Goal: Information Seeking & Learning: Check status

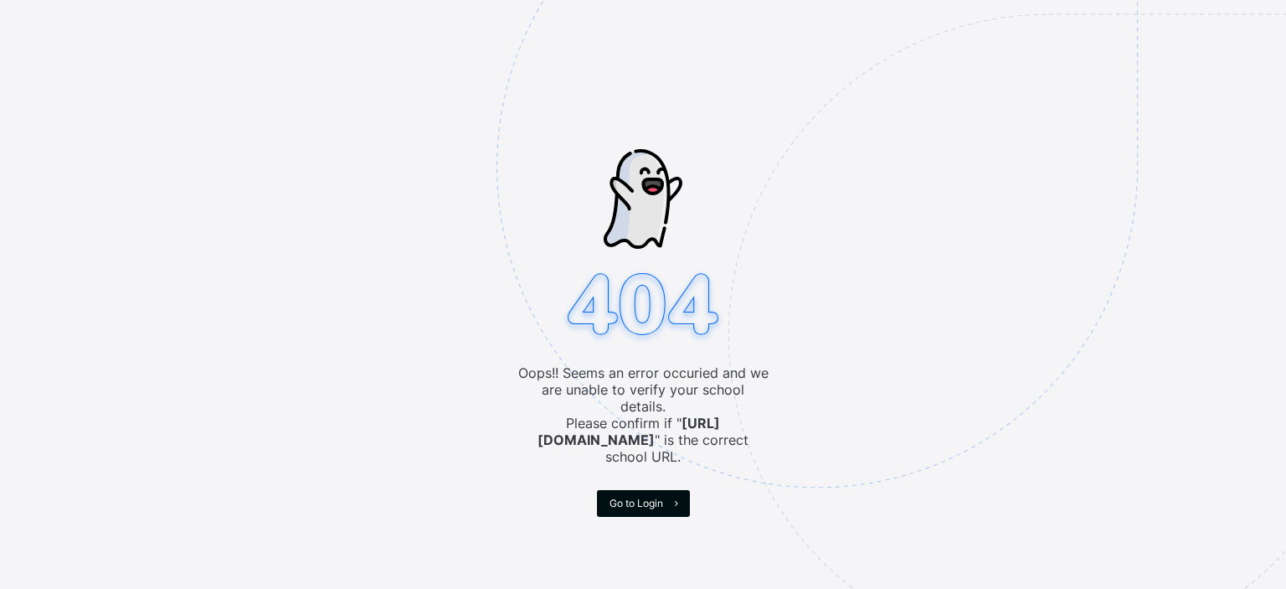
click at [630, 496] on span "Go to Login" at bounding box center [636, 502] width 54 height 13
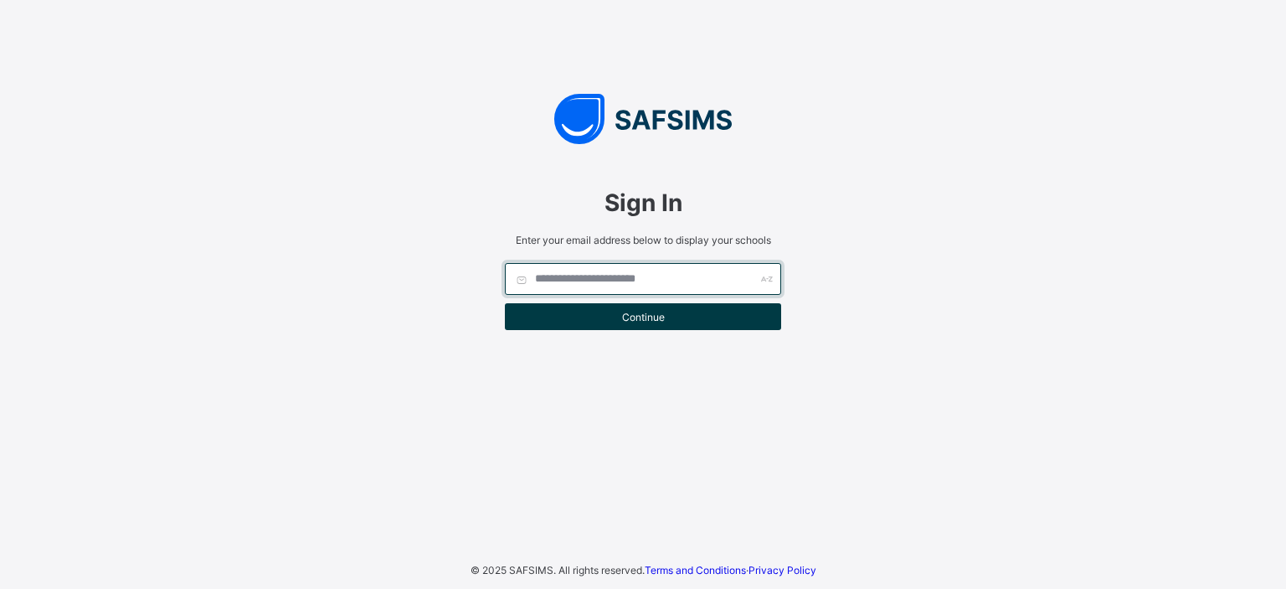
click at [596, 280] on input "text" at bounding box center [643, 279] width 276 height 32
type input "**********"
click at [596, 280] on input "text" at bounding box center [643, 279] width 276 height 32
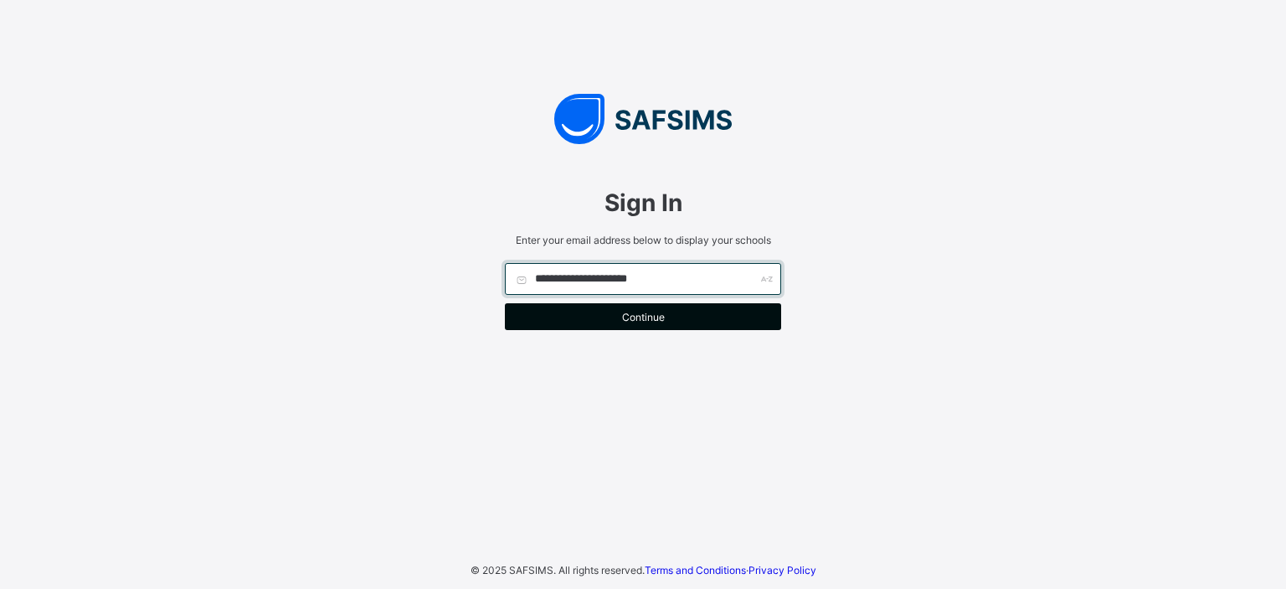
type input "**********"
click at [580, 321] on span "Continue" at bounding box center [642, 317] width 251 height 13
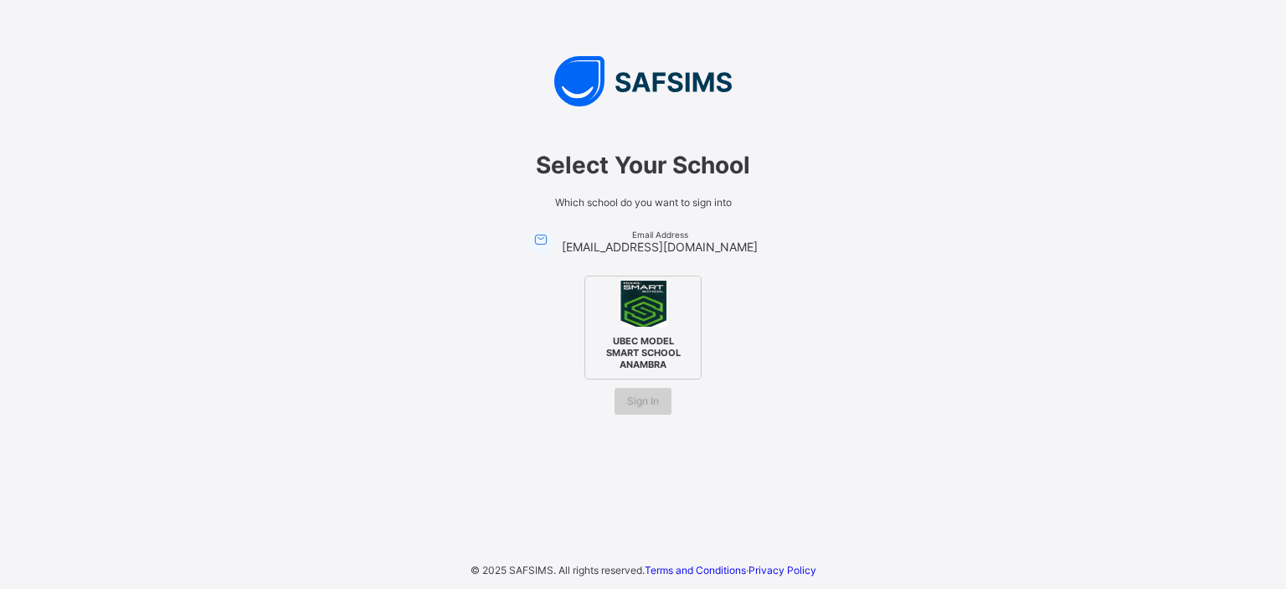
click at [650, 394] on span "Sign In" at bounding box center [643, 400] width 32 height 13
click at [649, 344] on span "UBEC MODEL SMART SCHOOL ANAMBRA" at bounding box center [643, 353] width 102 height 44
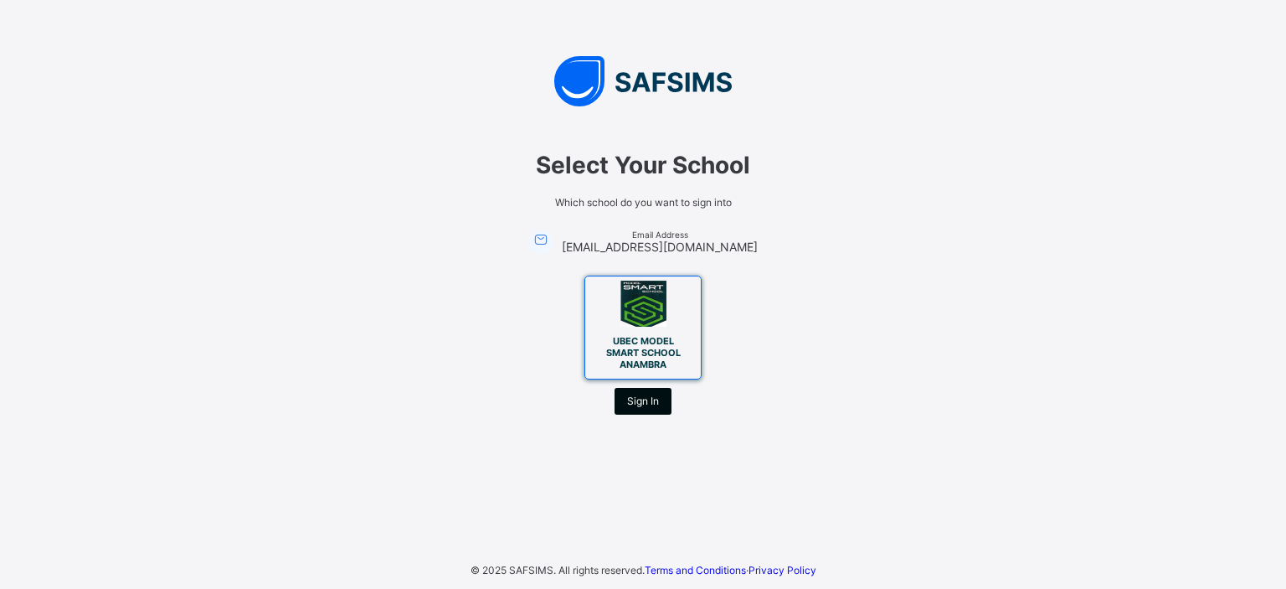
click at [647, 398] on span "Sign In" at bounding box center [643, 400] width 32 height 13
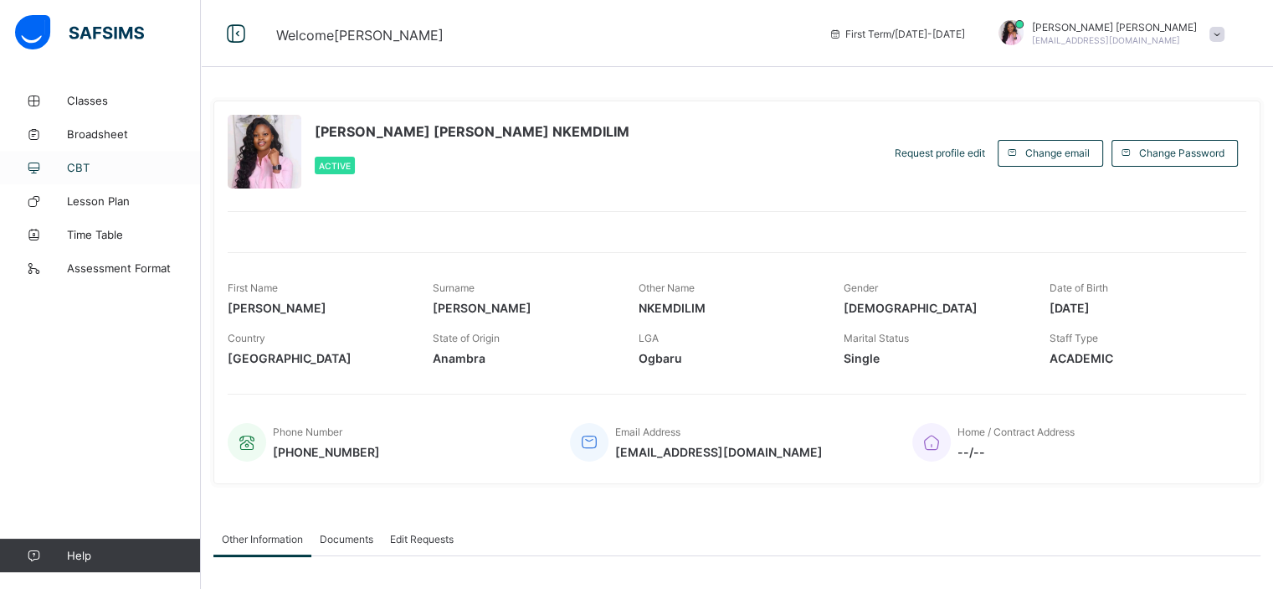
click at [90, 167] on span "CBT" at bounding box center [134, 167] width 134 height 13
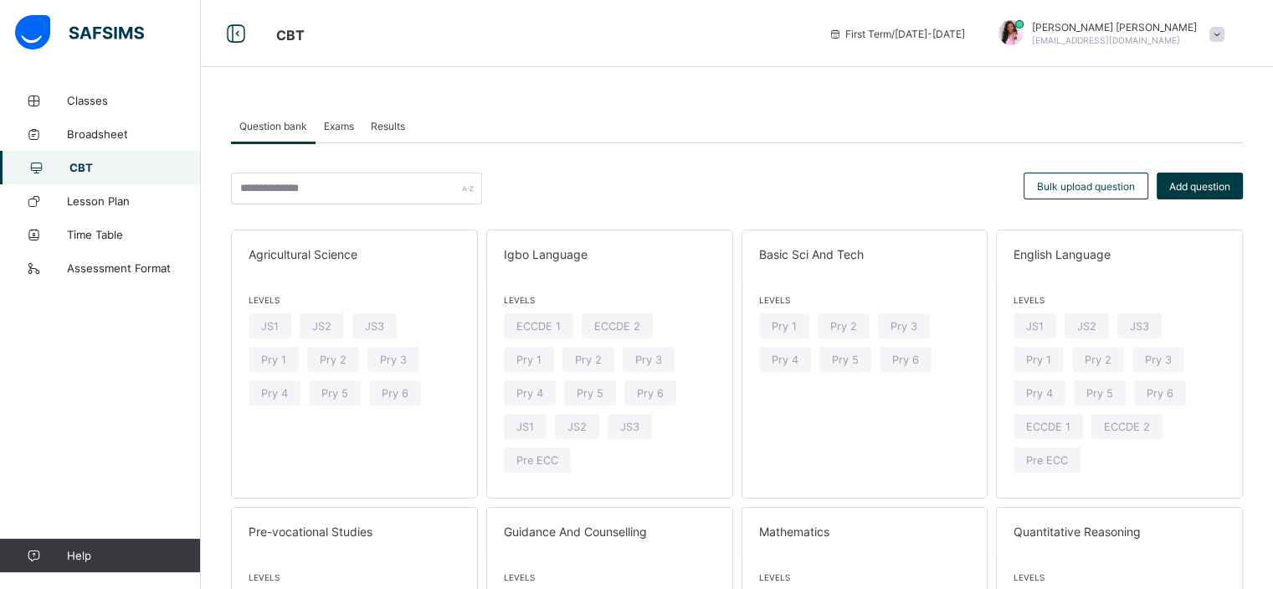
click at [381, 126] on span "Results" at bounding box center [388, 126] width 34 height 13
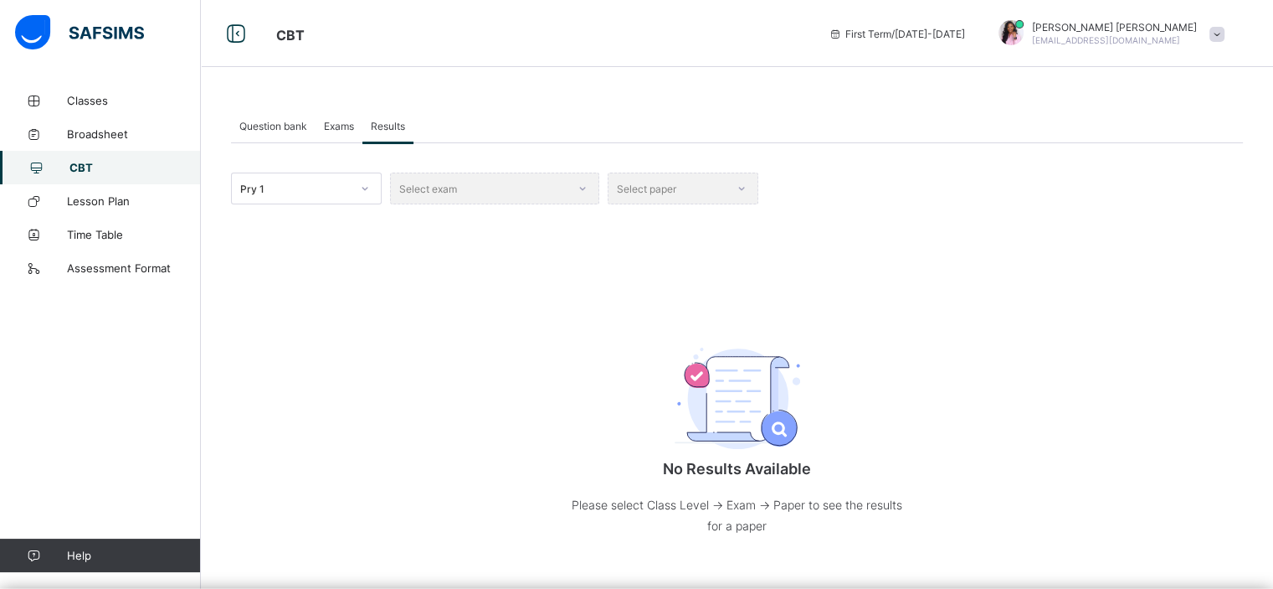
click at [582, 188] on div "Select exam" at bounding box center [494, 188] width 209 height 32
click at [364, 187] on icon at bounding box center [365, 188] width 10 height 17
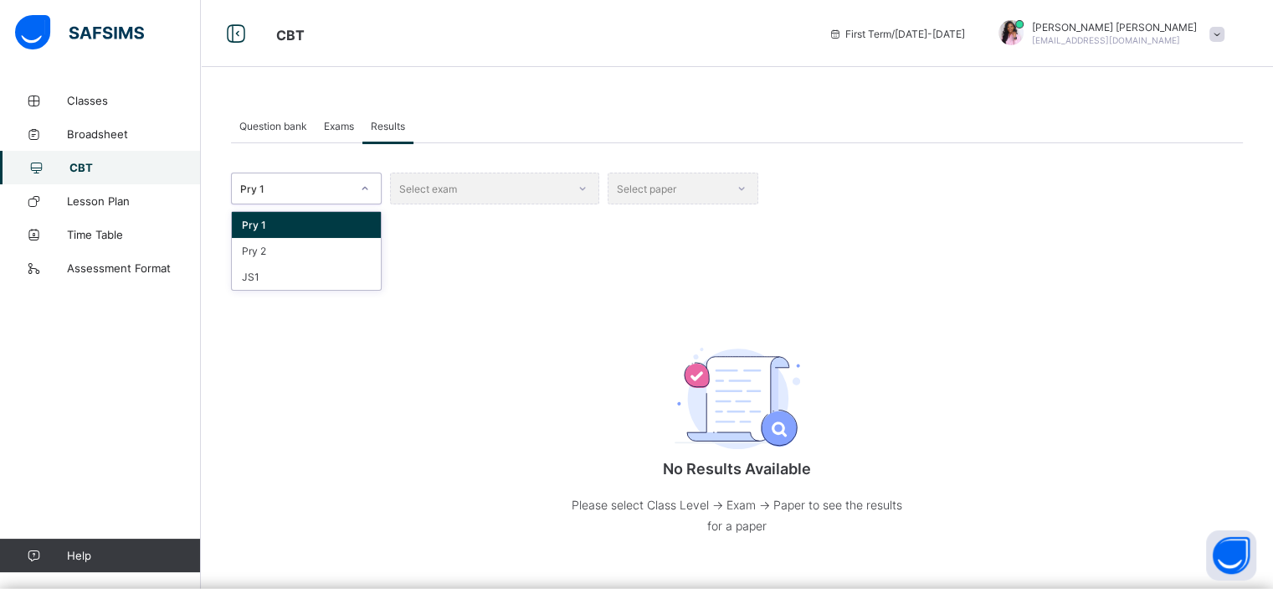
click at [315, 223] on div "Pry 1" at bounding box center [306, 225] width 149 height 26
click at [583, 188] on div "Select exam" at bounding box center [494, 188] width 209 height 32
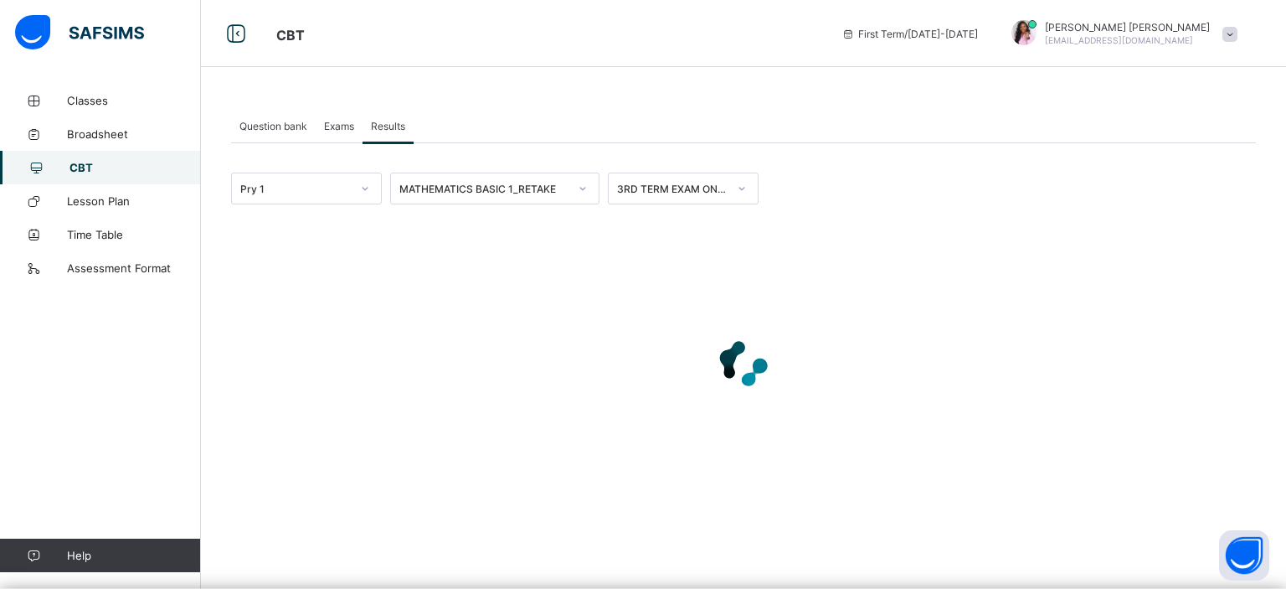
click at [579, 185] on icon at bounding box center [583, 188] width 10 height 17
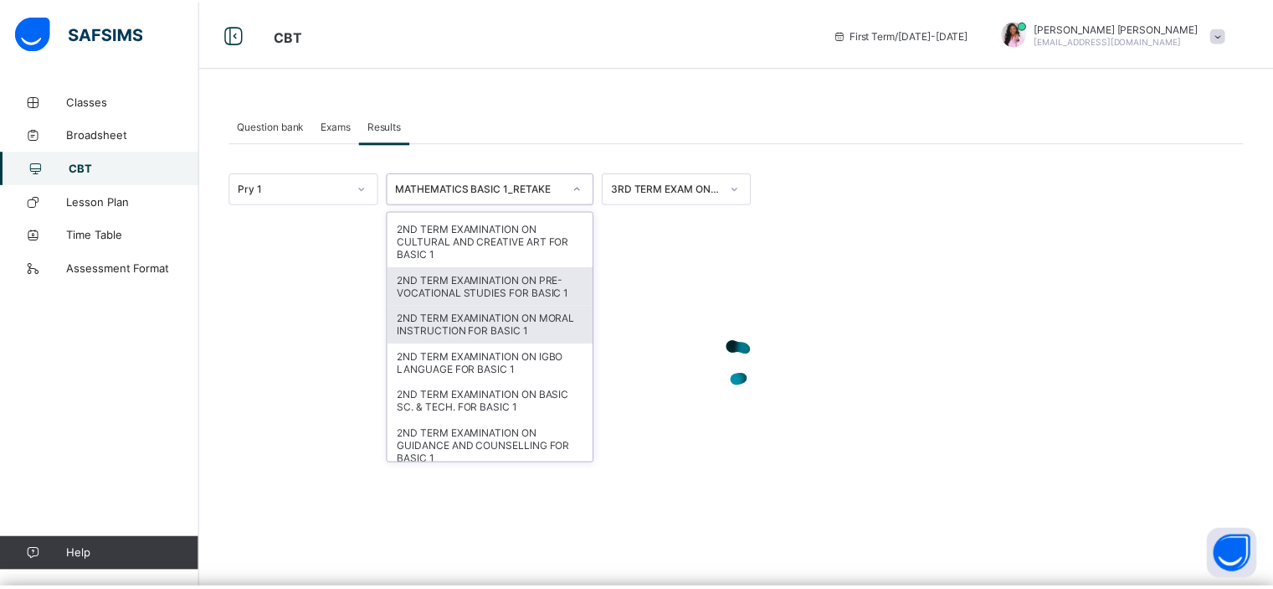
scroll to position [953, 0]
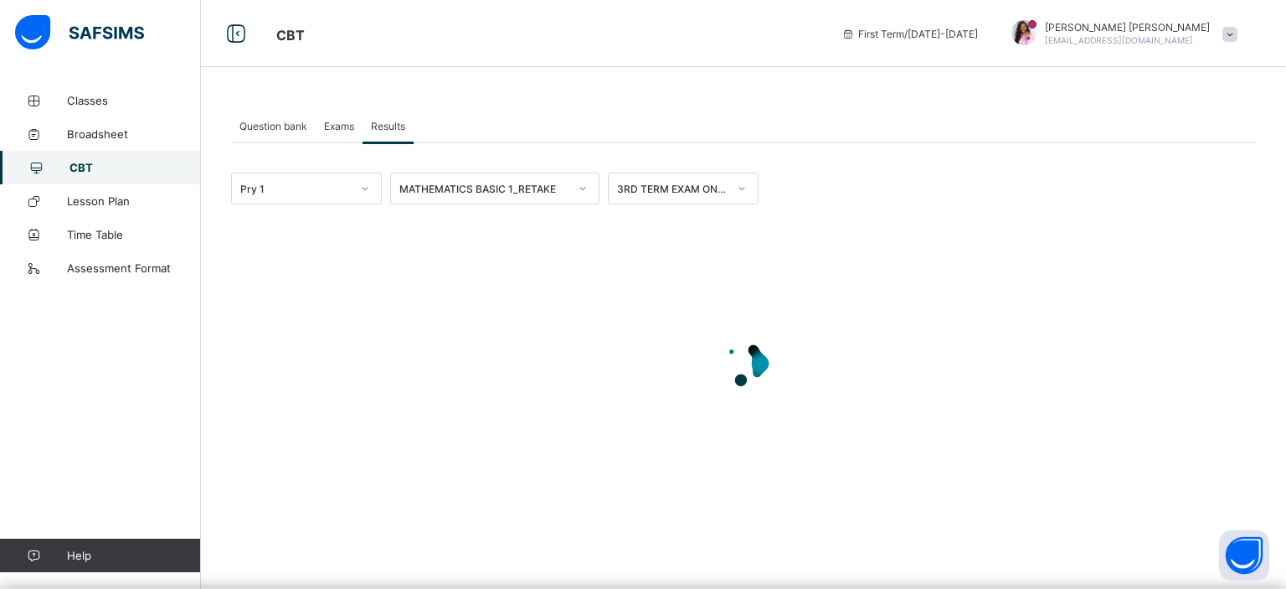
click at [226, 302] on div "Question bank Exams Results Results More Options Bulk upload question Add quest…" at bounding box center [743, 316] width 1085 height 464
click at [110, 124] on link "Broadsheet" at bounding box center [100, 133] width 201 height 33
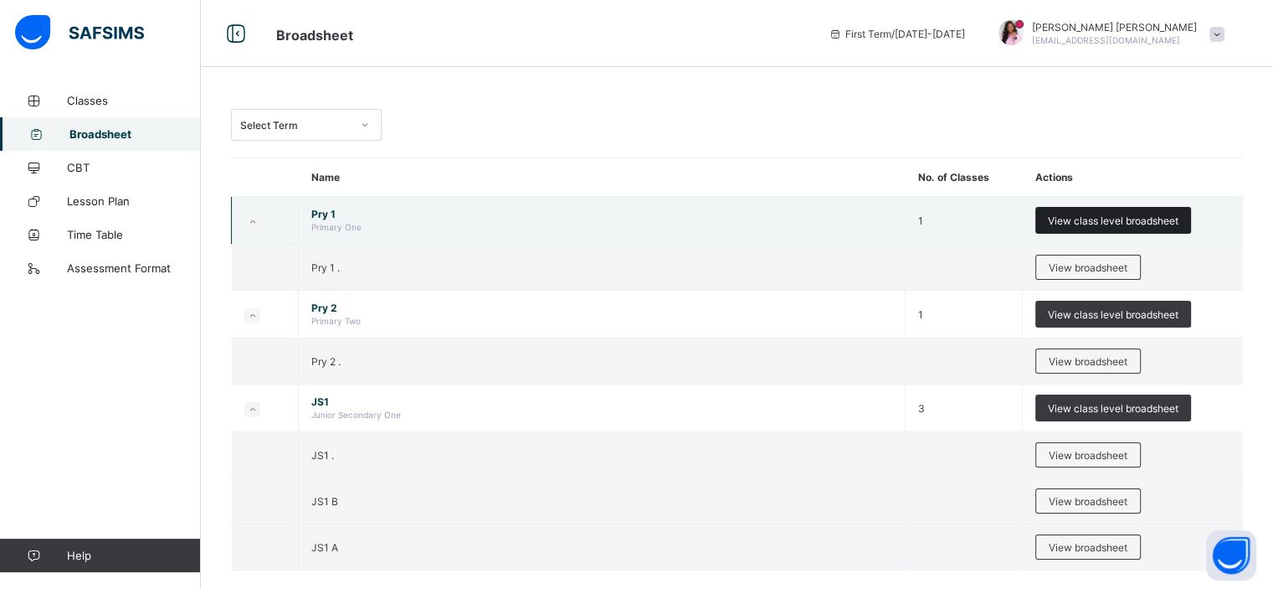
click at [1105, 224] on span "View class level broadsheet" at bounding box center [1113, 220] width 131 height 13
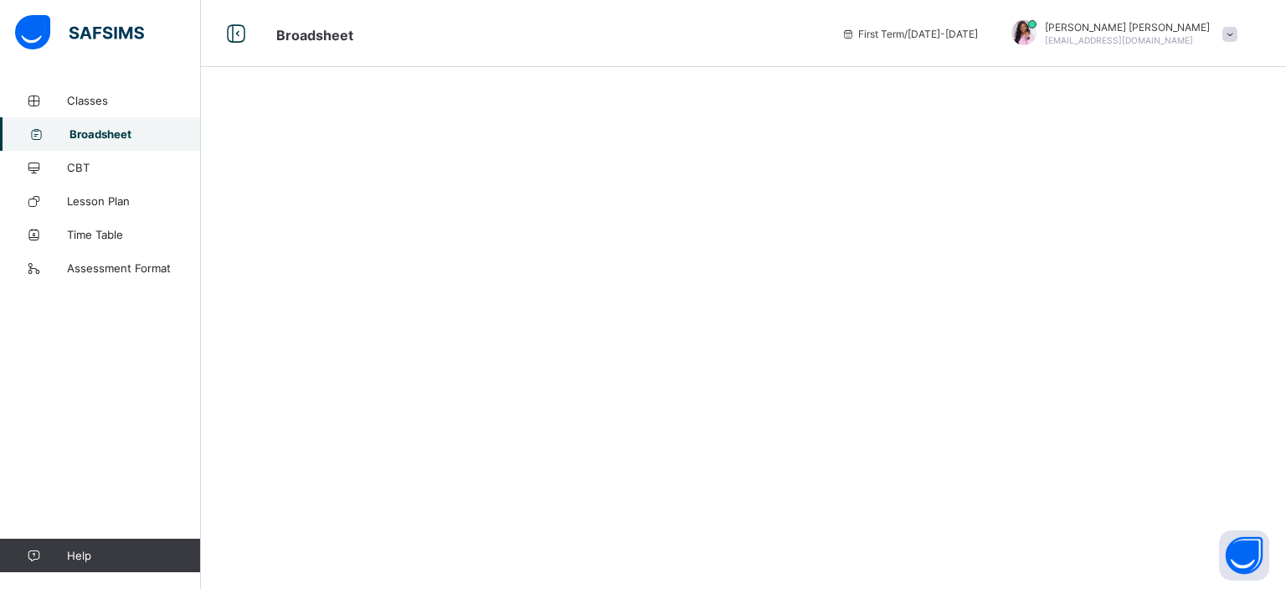
click at [856, 36] on icon at bounding box center [848, 34] width 14 height 13
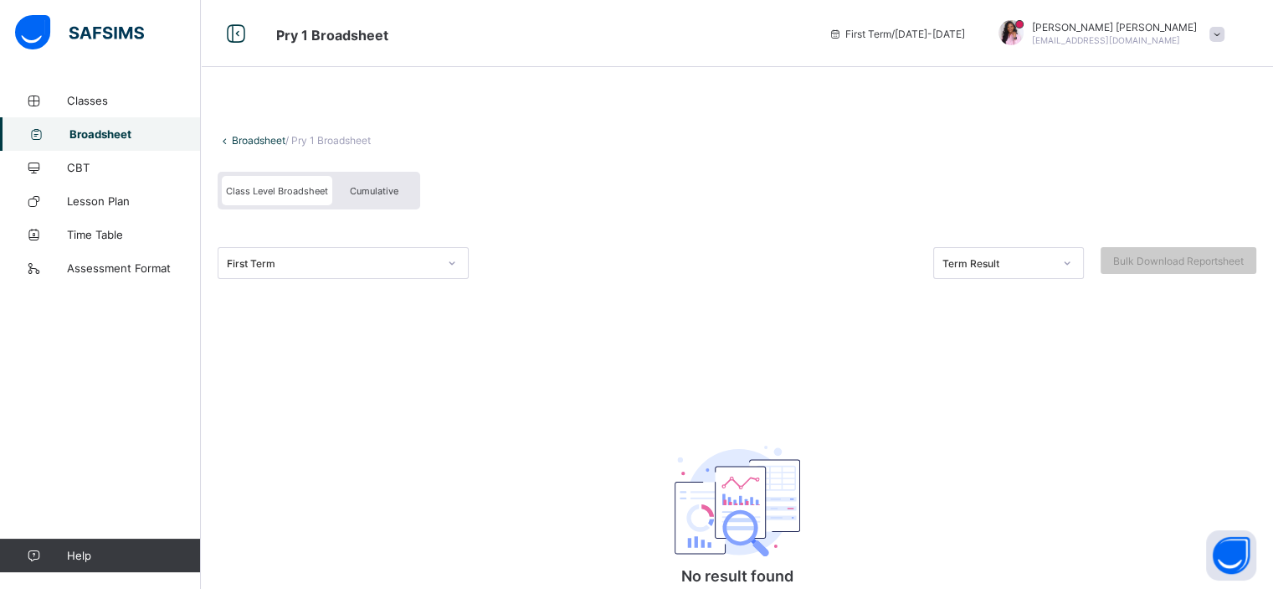
click at [843, 33] on icon at bounding box center [836, 34] width 14 height 13
click at [951, 33] on span "First Term / 2025-2026" at bounding box center [897, 34] width 136 height 13
click at [1225, 34] on span at bounding box center [1217, 34] width 15 height 15
click at [988, 178] on div "Class Level Broadsheet Cumulative" at bounding box center [737, 194] width 1039 height 63
click at [843, 33] on icon at bounding box center [836, 34] width 14 height 13
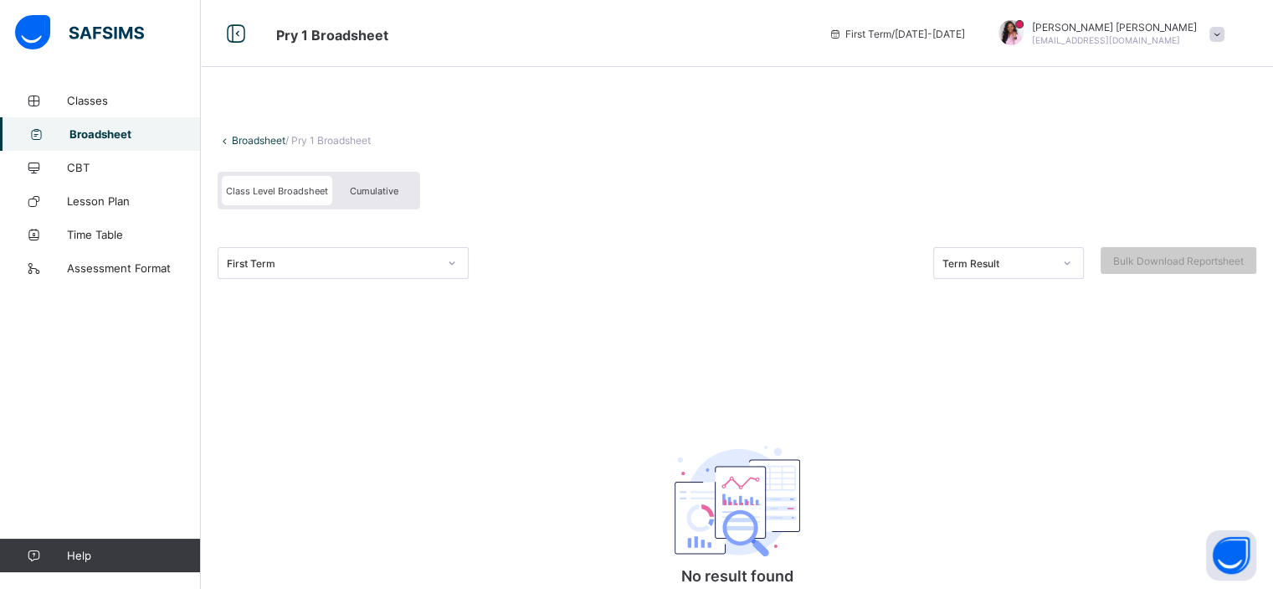
click at [843, 33] on icon at bounding box center [836, 34] width 14 height 13
click at [965, 32] on span "First Term / 2025-2026" at bounding box center [897, 34] width 136 height 13
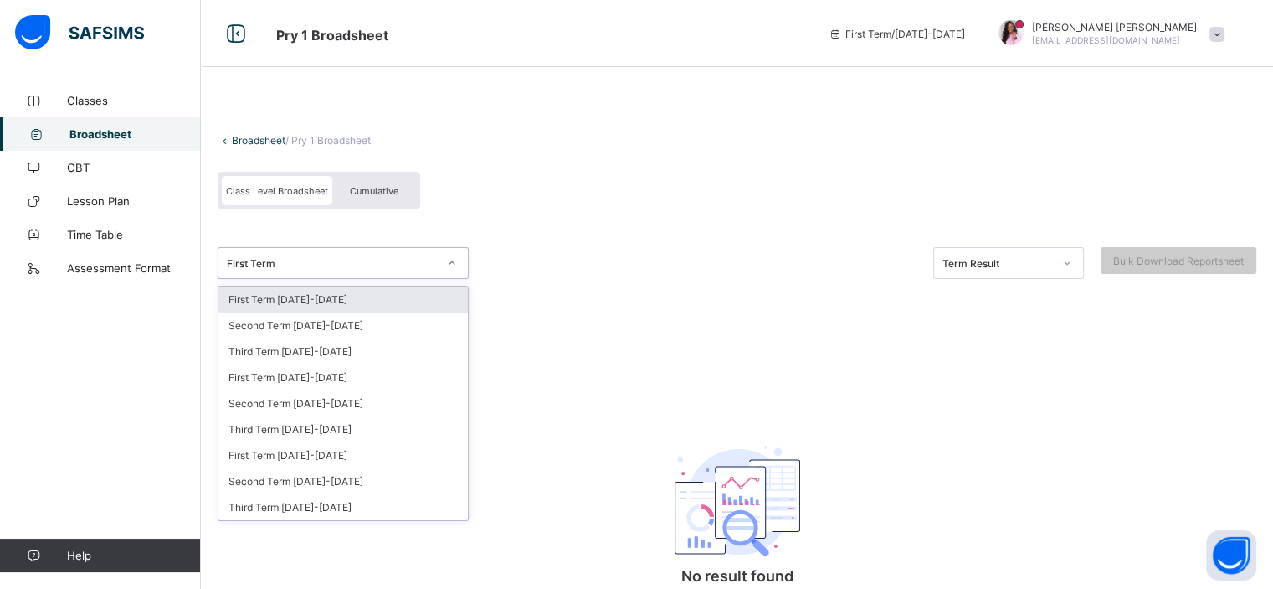
click at [452, 260] on icon at bounding box center [452, 263] width 10 height 17
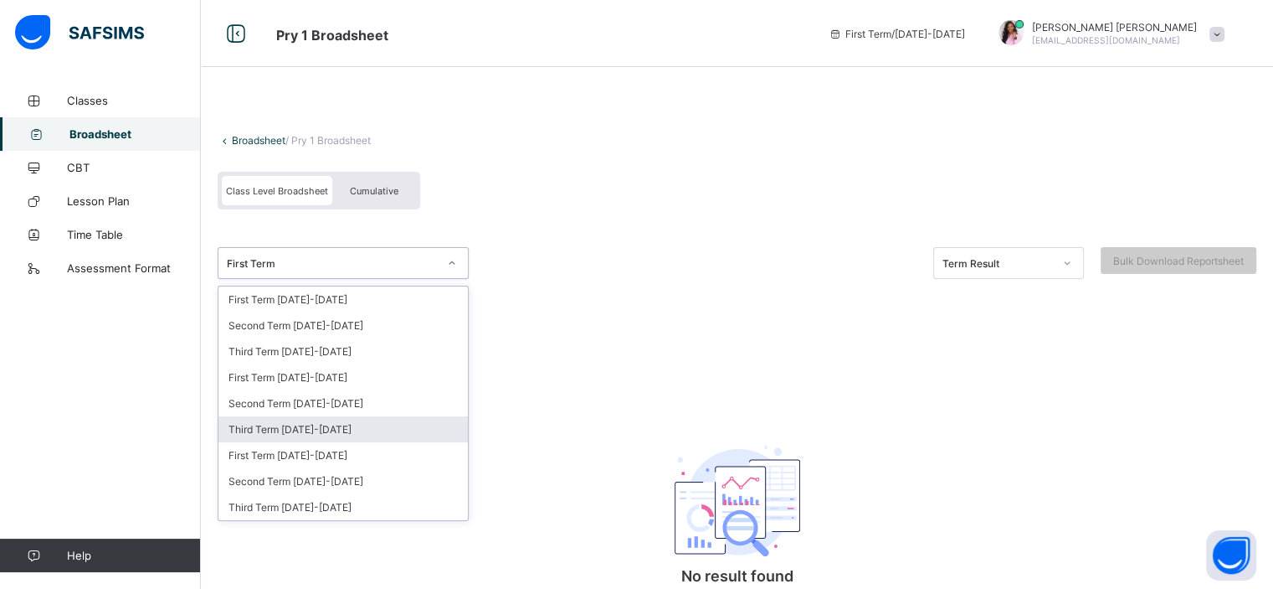
click at [289, 427] on div "Third Term 2024-2025" at bounding box center [343, 429] width 249 height 26
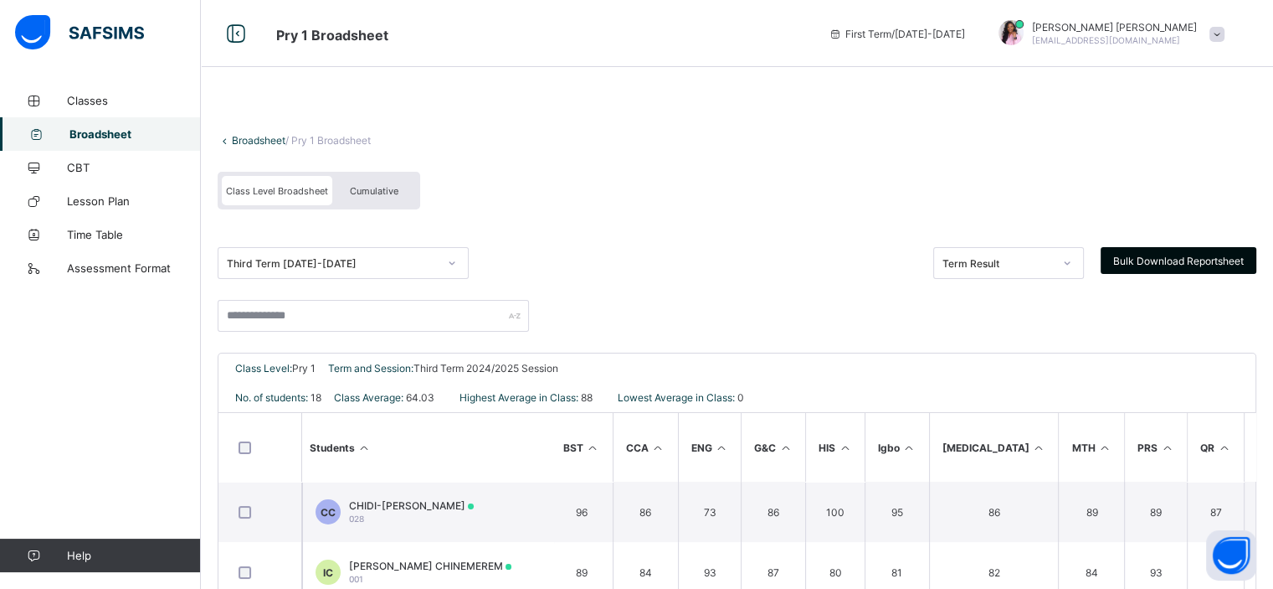
click at [1160, 265] on span "Bulk Download Reportsheet" at bounding box center [1178, 261] width 131 height 13
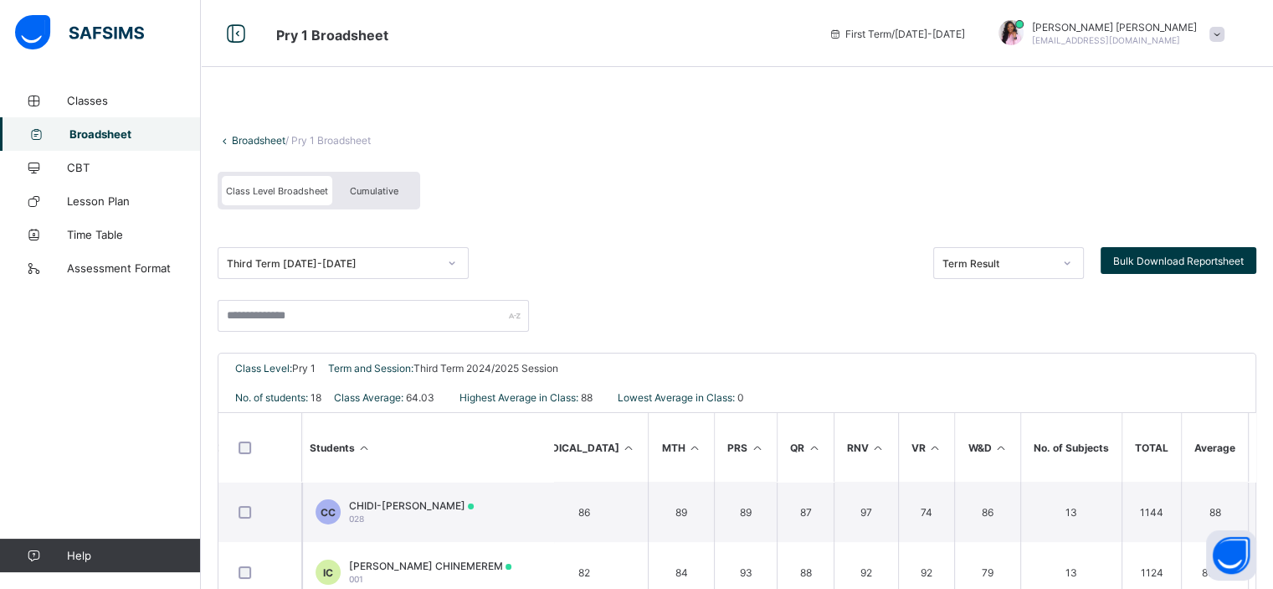
click at [372, 197] on div "Cumulative" at bounding box center [374, 190] width 84 height 29
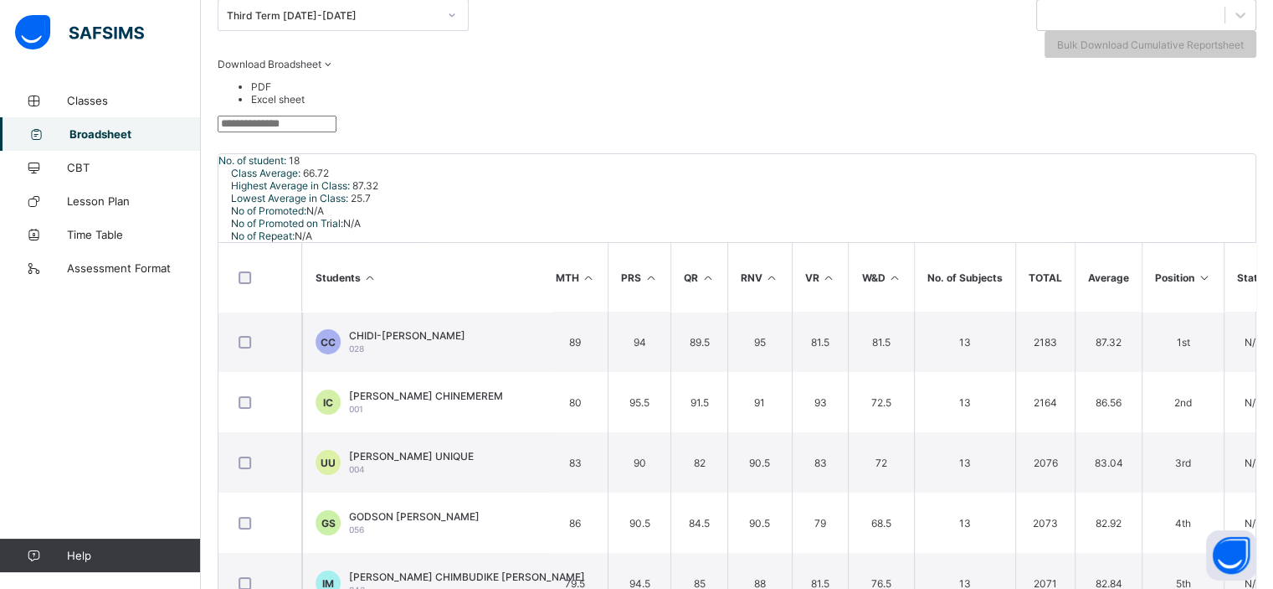
scroll to position [219, 0]
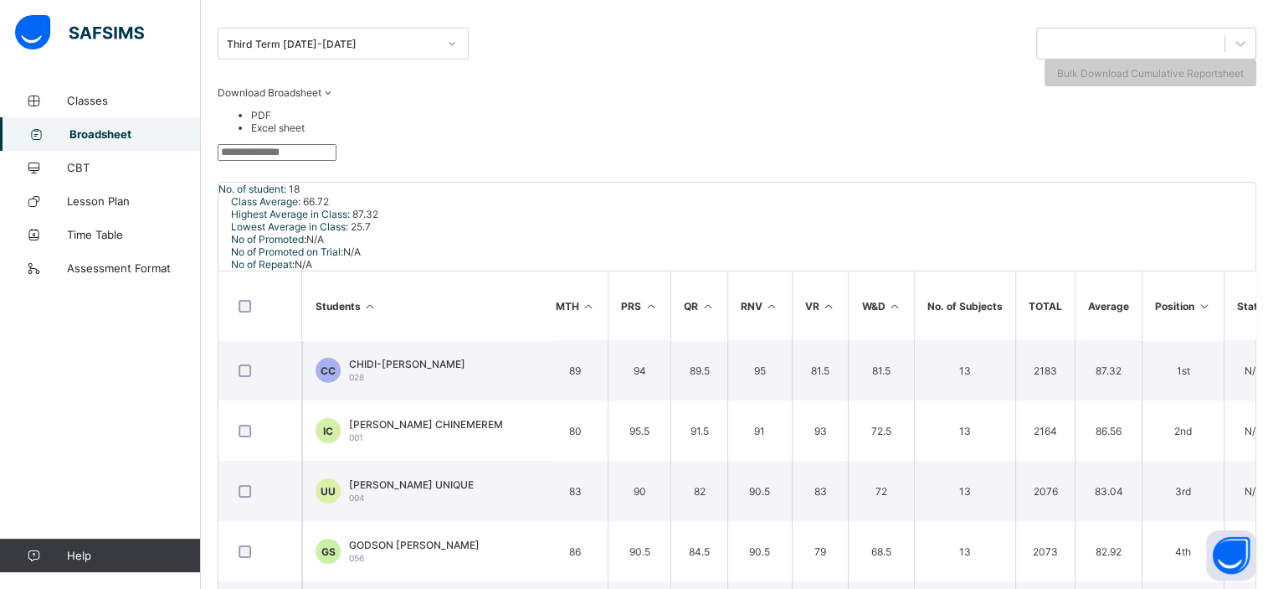
click at [321, 86] on span "Download Broadsheet" at bounding box center [270, 92] width 104 height 13
click at [1228, 134] on li "Excel sheet" at bounding box center [753, 127] width 1005 height 13
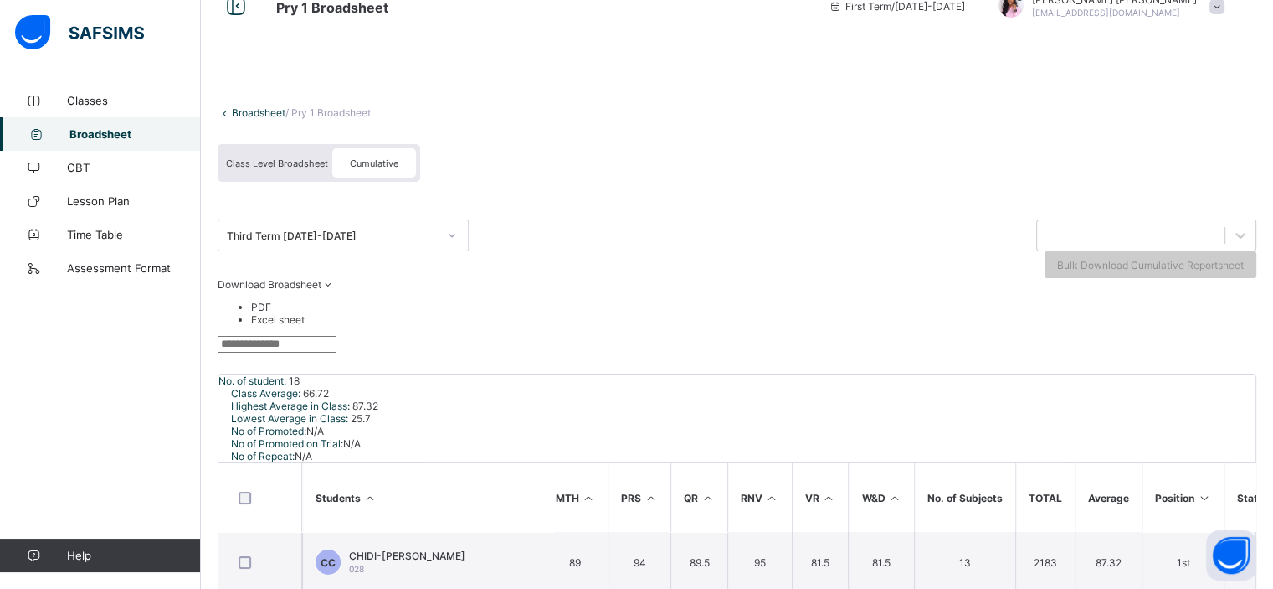
scroll to position [0, 0]
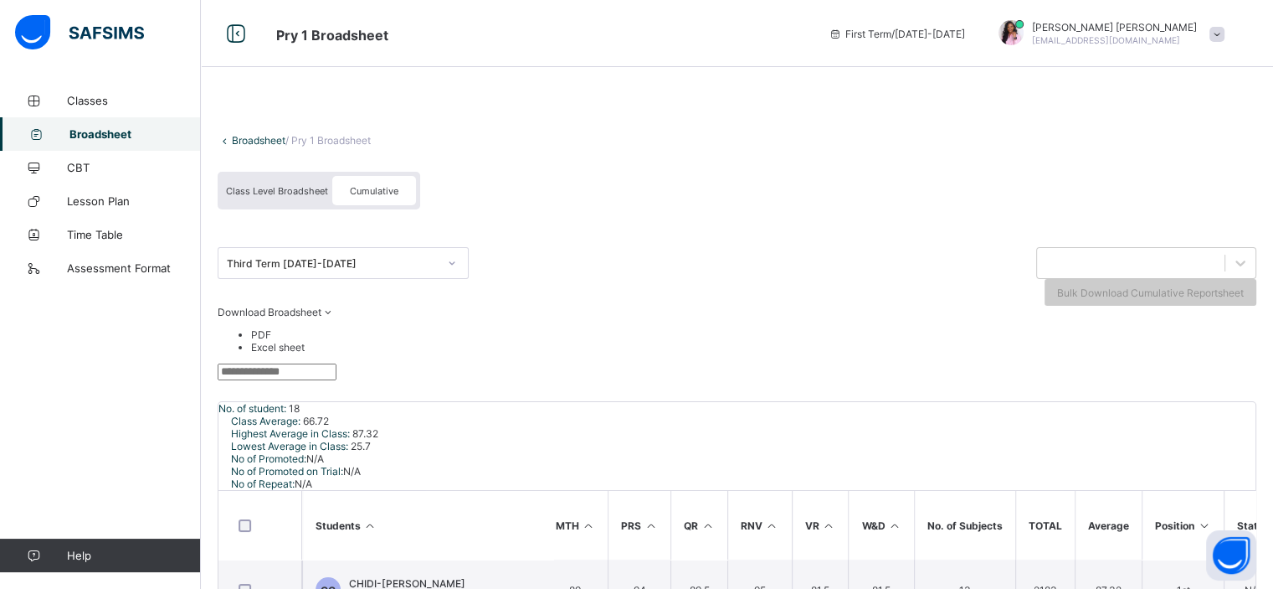
click at [288, 189] on span "Class Level Broadsheet" at bounding box center [277, 191] width 102 height 12
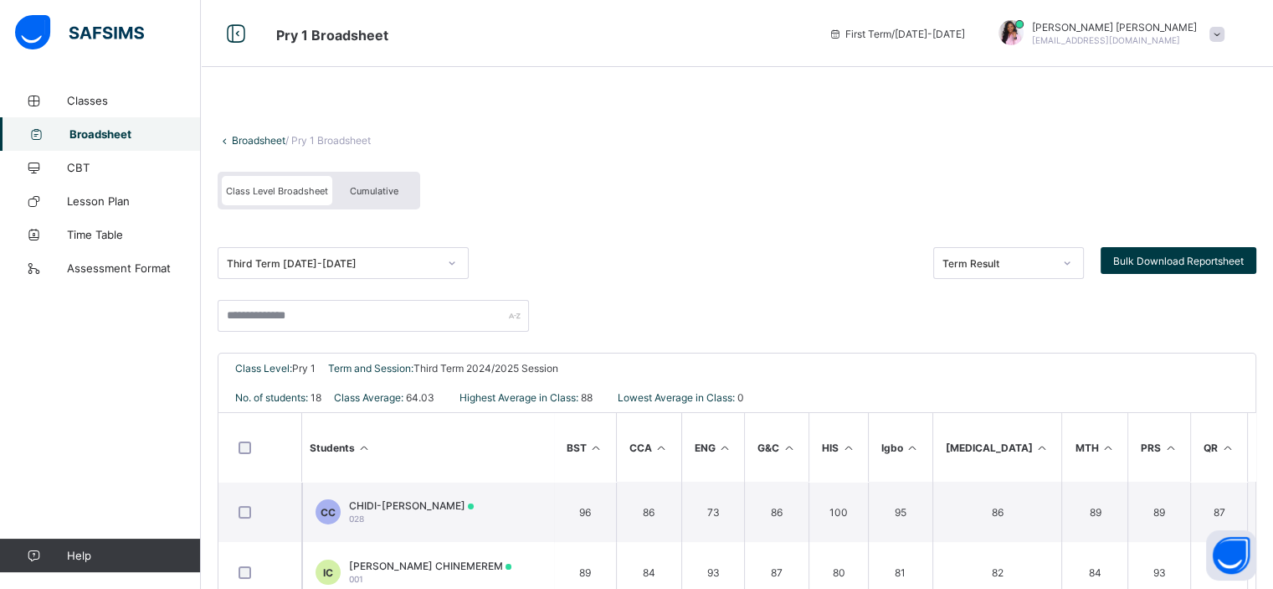
click at [733, 246] on div "Third Term 2024-2025 Term Result Bulk Download Reportsheet" at bounding box center [737, 263] width 1039 height 74
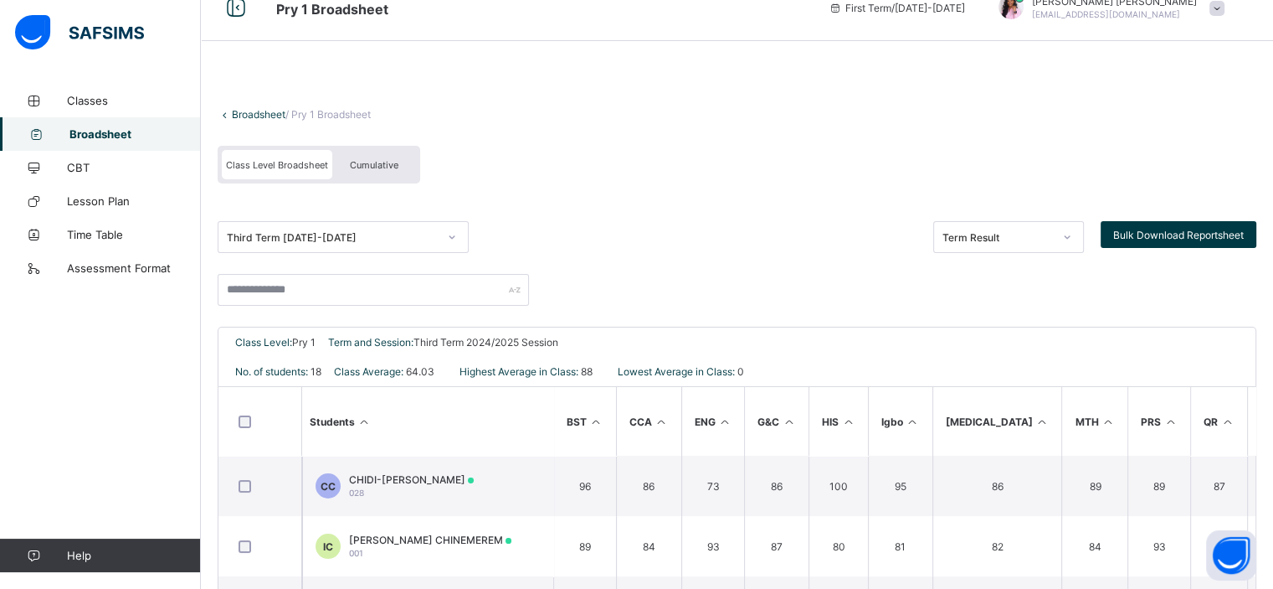
scroll to position [25, 0]
click at [1175, 235] on span "Bulk Download Reportsheet" at bounding box center [1178, 235] width 131 height 13
click at [1072, 235] on icon at bounding box center [1067, 237] width 10 height 17
click at [882, 213] on div "Third Term 2024-2025 option Term Result focused, 1 of 1. 1 result available. Us…" at bounding box center [737, 238] width 1039 height 74
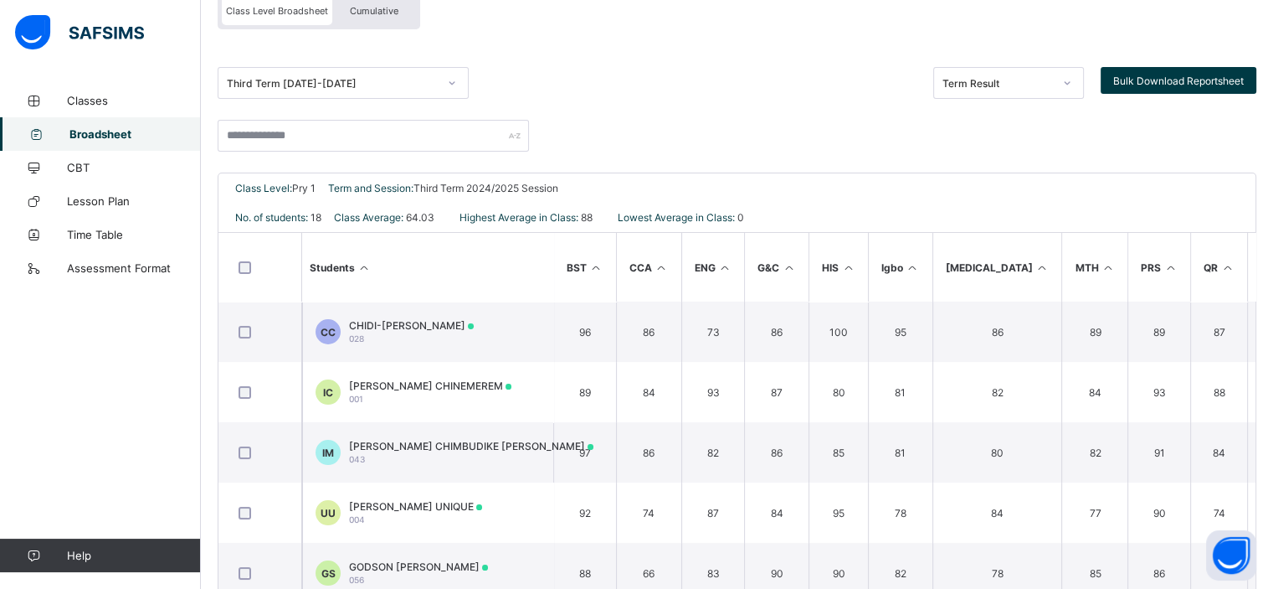
scroll to position [276, 0]
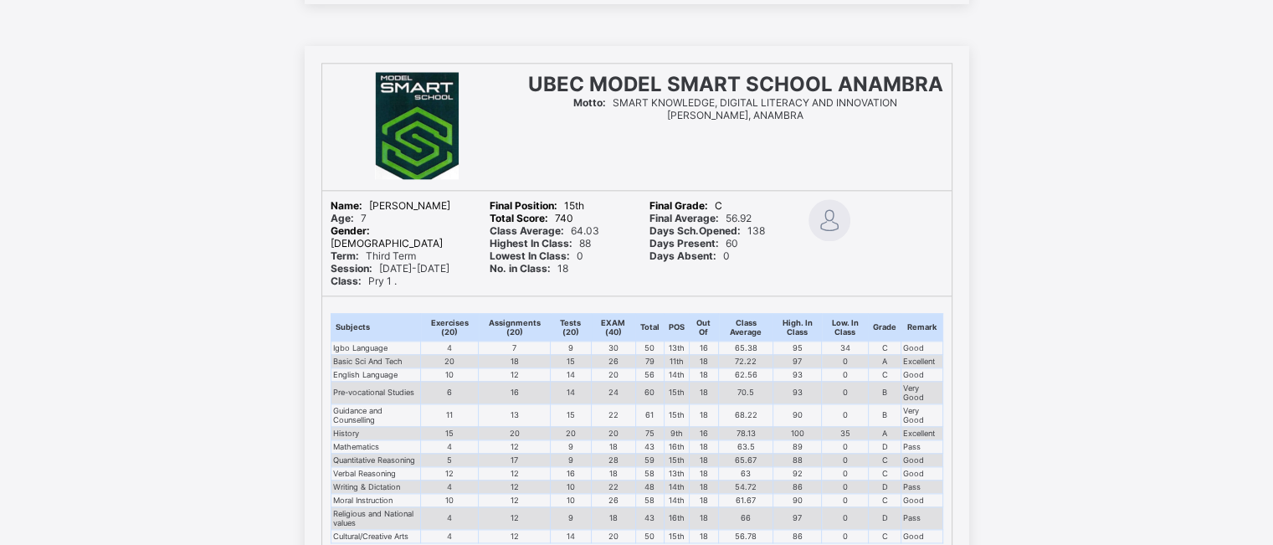
scroll to position [2009, 0]
